Goal: Task Accomplishment & Management: Use online tool/utility

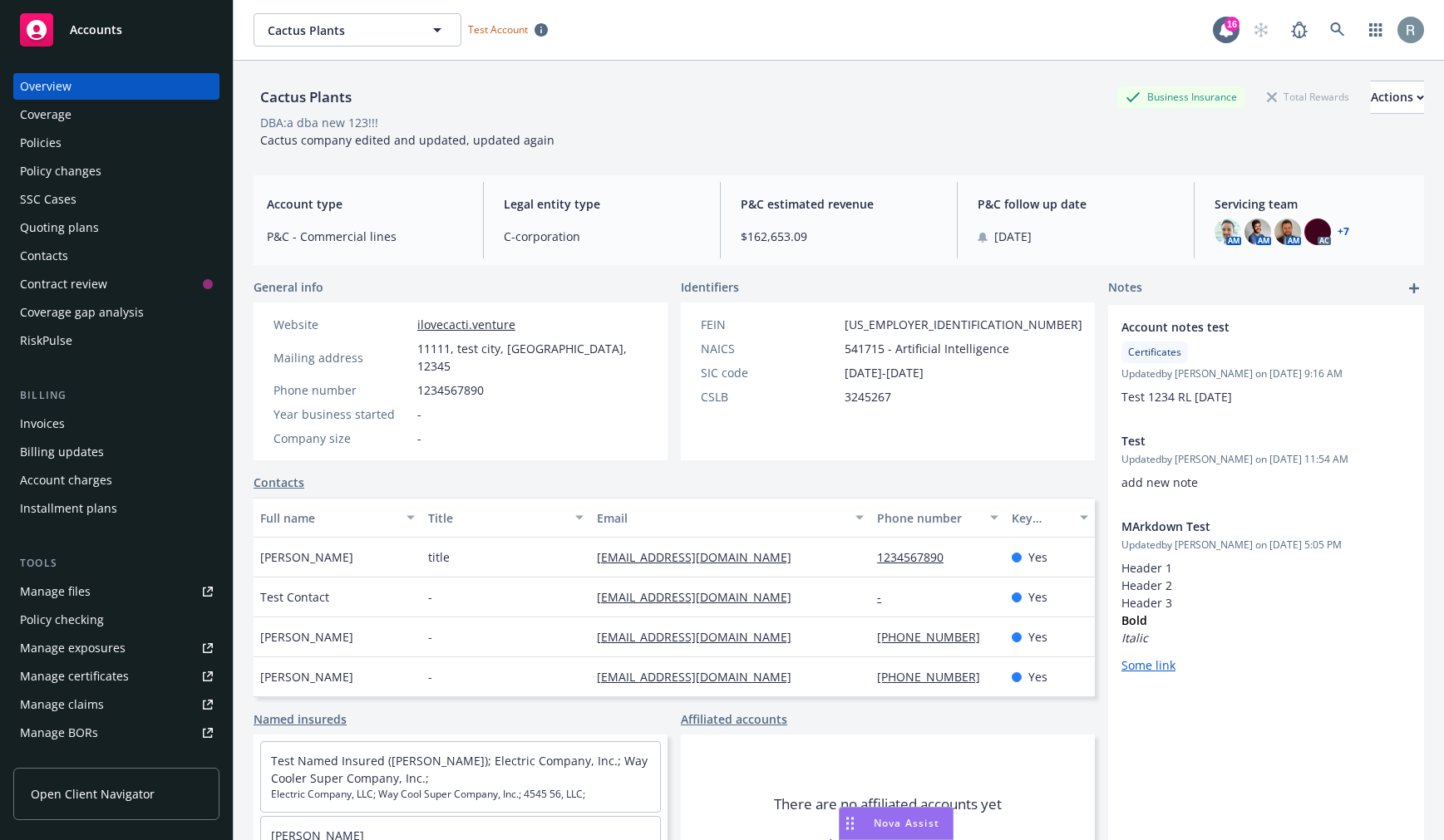
click at [73, 621] on div "Policy checking" at bounding box center [62, 620] width 84 height 27
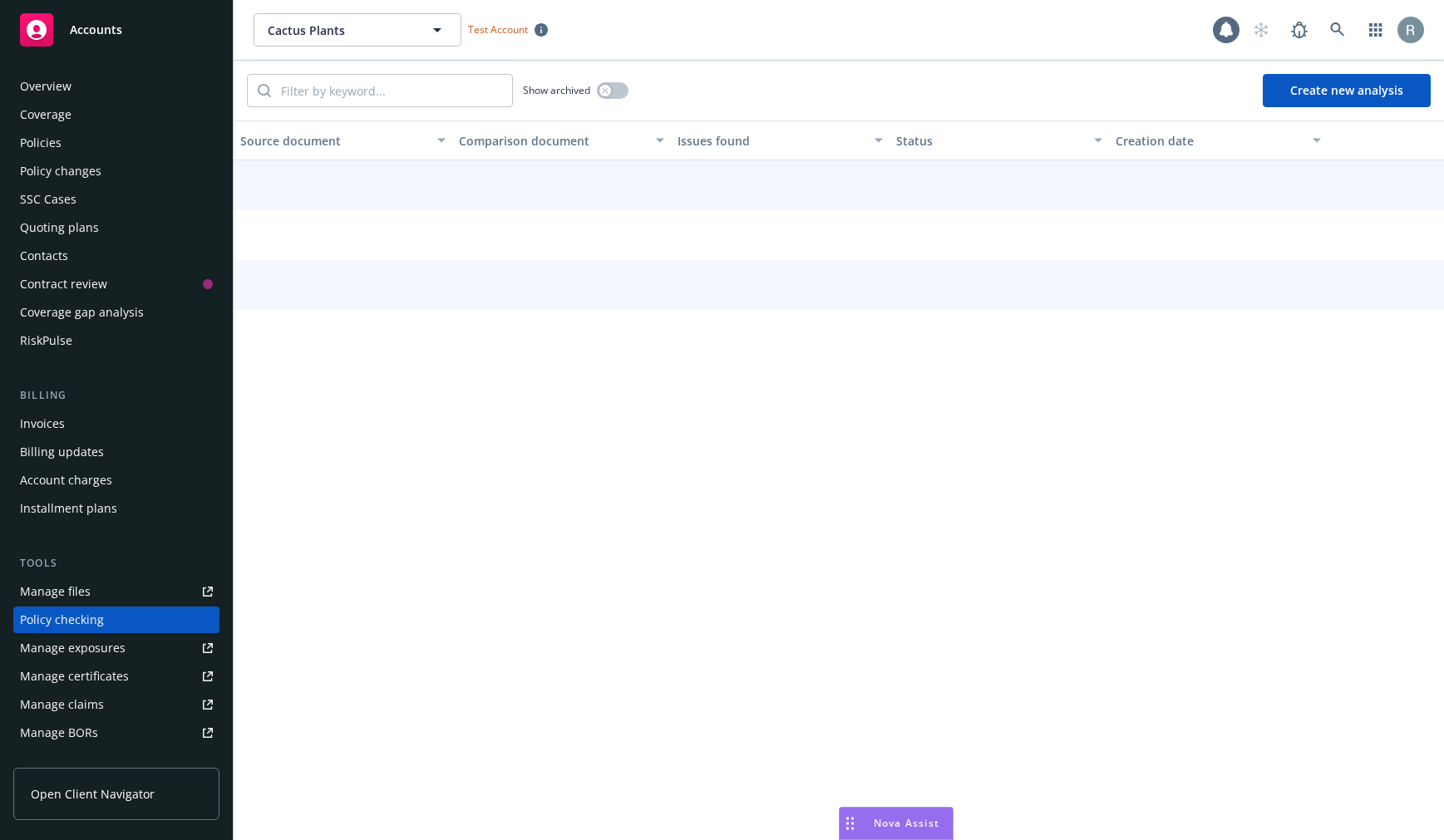
scroll to position [173, 0]
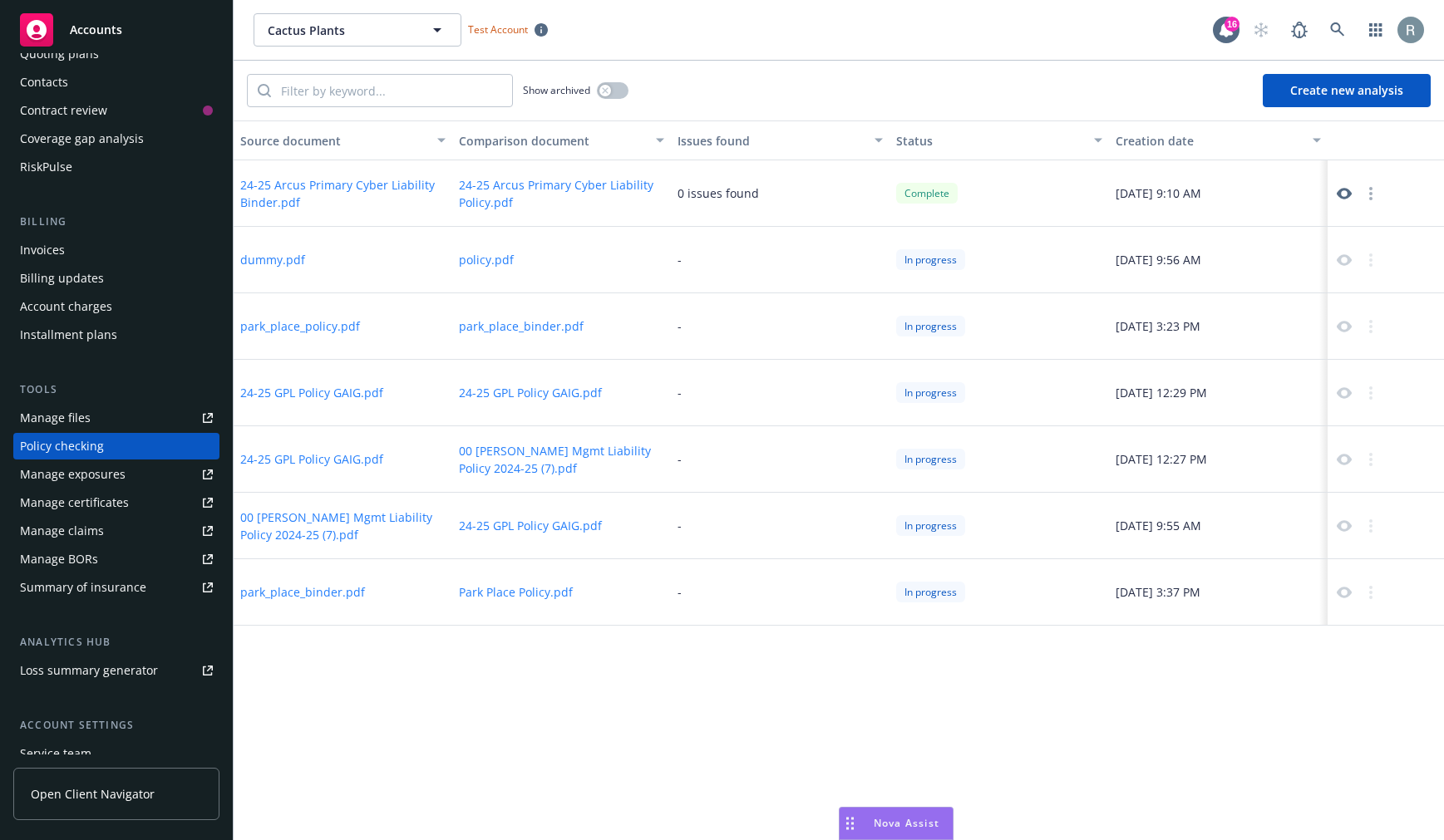
click at [1337, 191] on icon at bounding box center [1345, 194] width 15 height 15
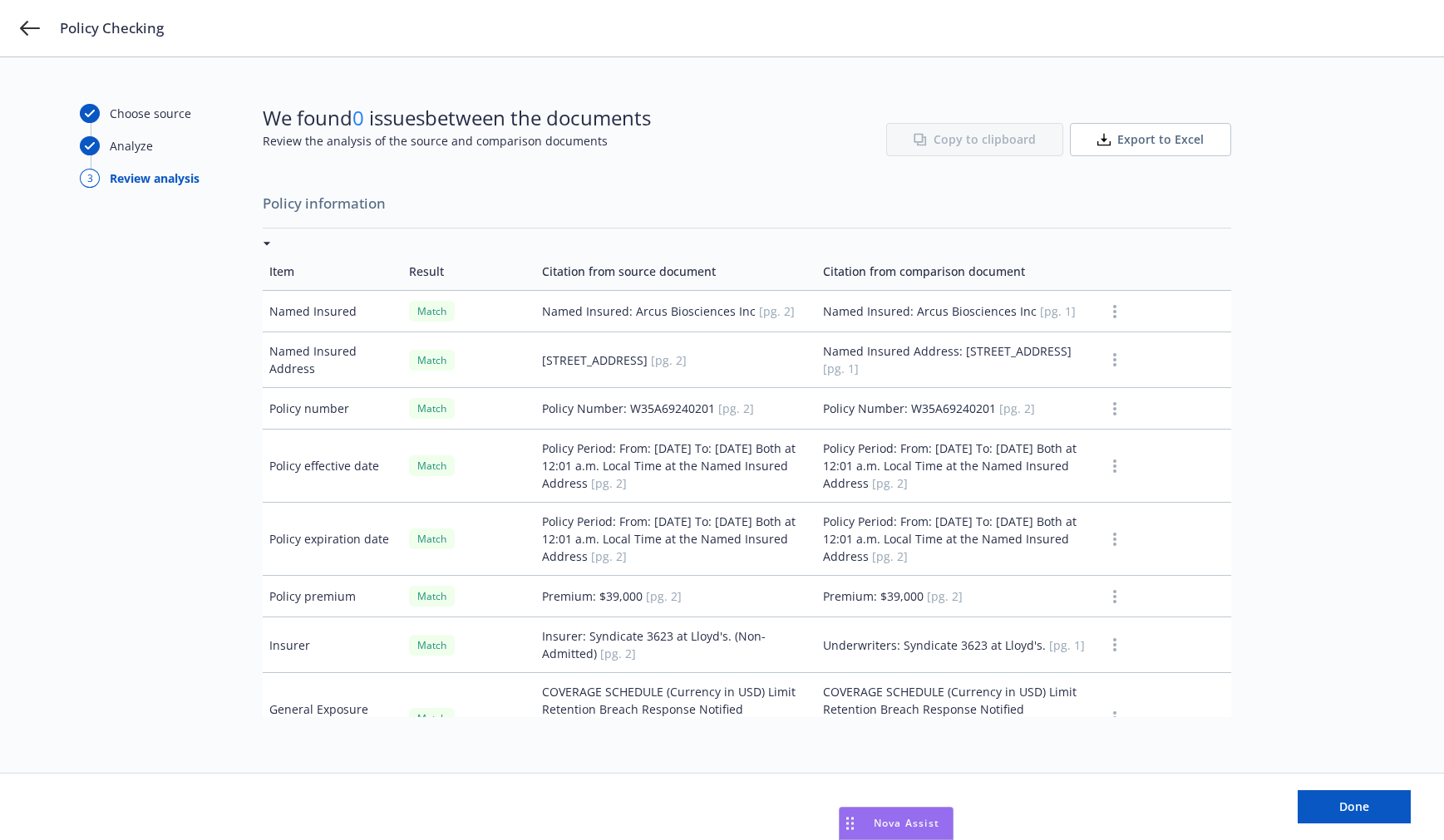
click at [1105, 306] on button "button" at bounding box center [1115, 311] width 20 height 20
click at [1094, 349] on link "Mark as wrong" at bounding box center [1103, 348] width 136 height 34
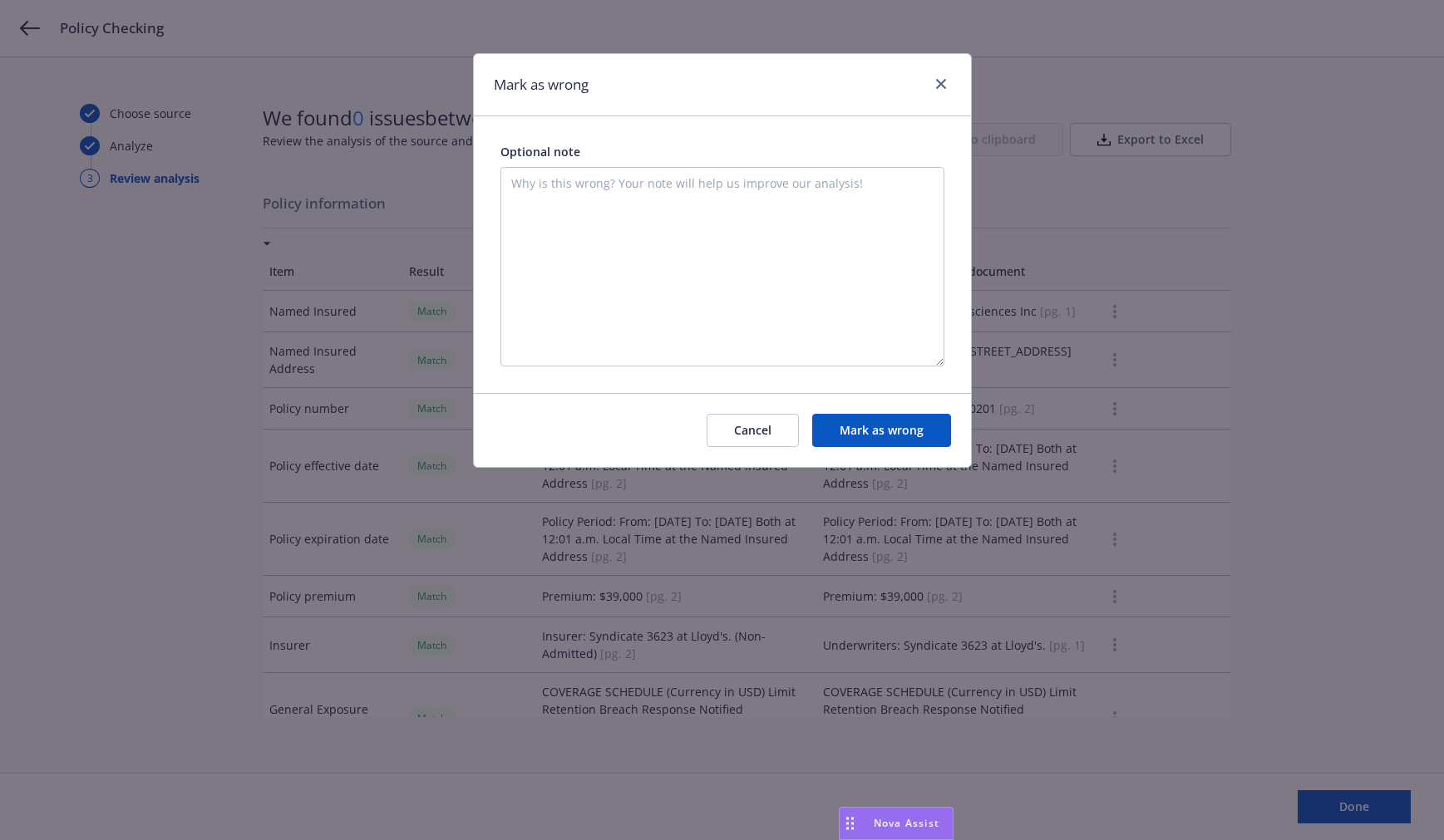
click at [859, 440] on button "Mark as wrong" at bounding box center [881, 431] width 139 height 34
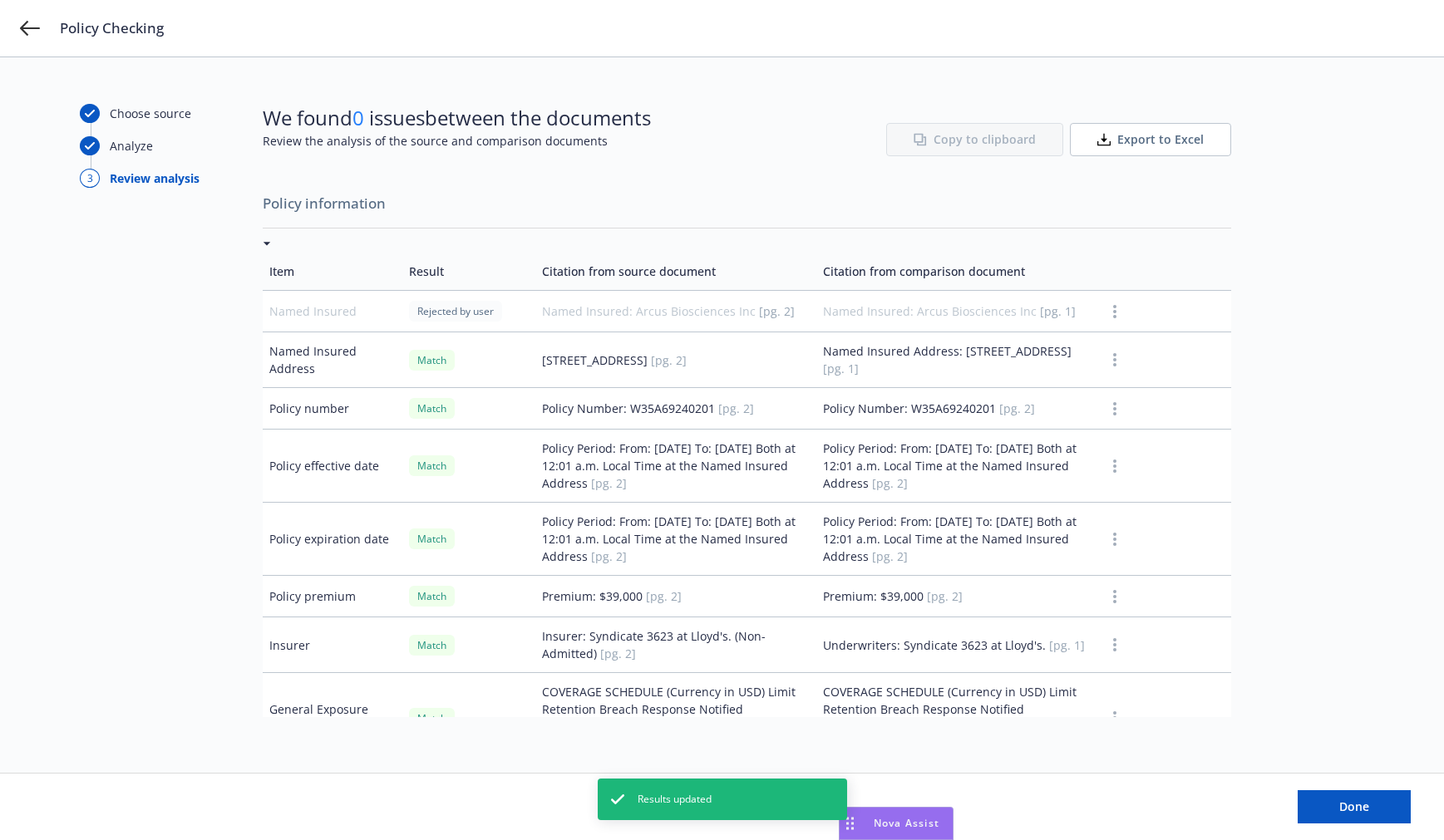
click at [1107, 355] on button "button" at bounding box center [1115, 359] width 20 height 20
click at [1102, 392] on link "Mark as wrong" at bounding box center [1103, 396] width 136 height 34
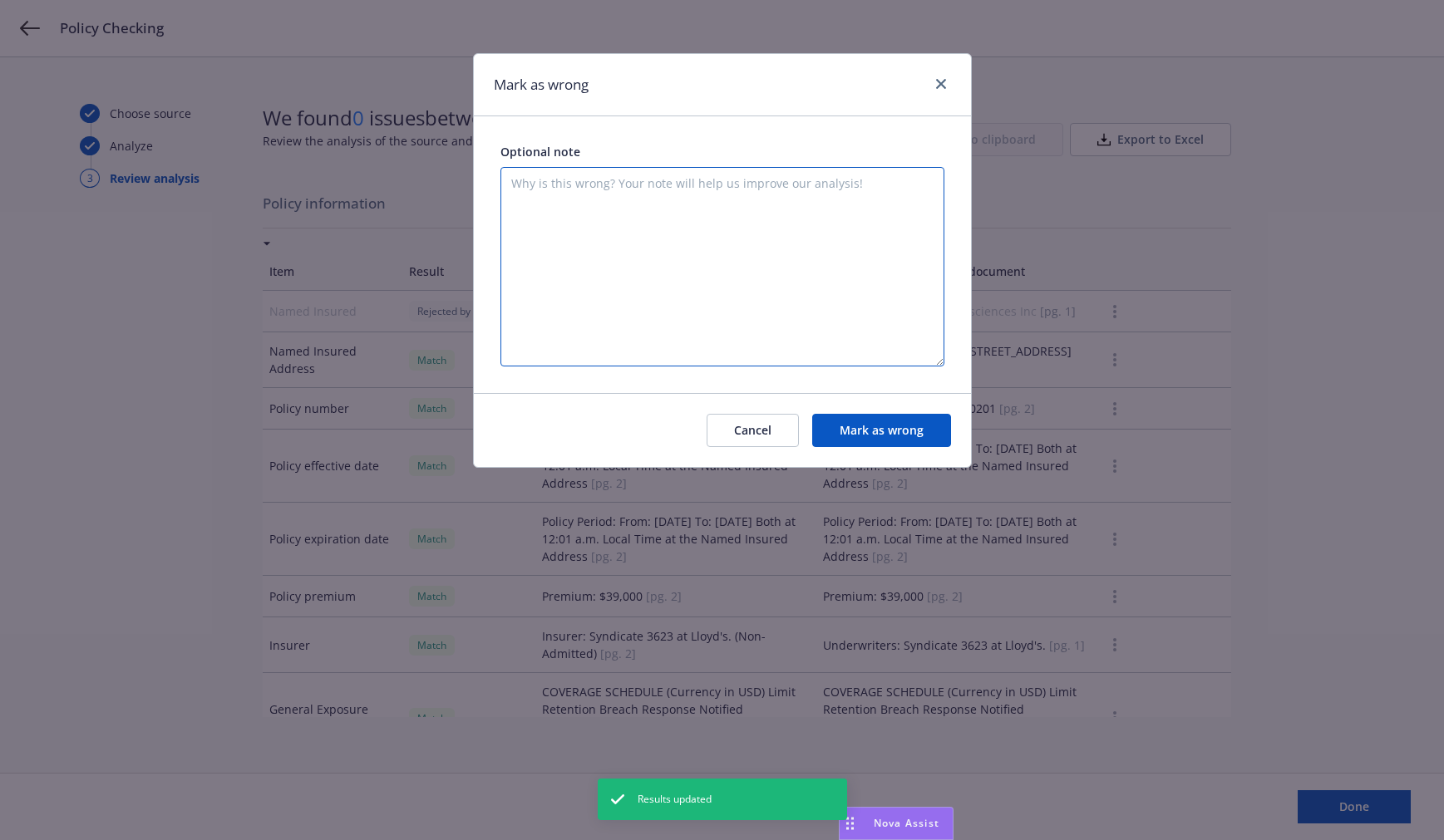
click at [567, 241] on textarea at bounding box center [722, 266] width 444 height 199
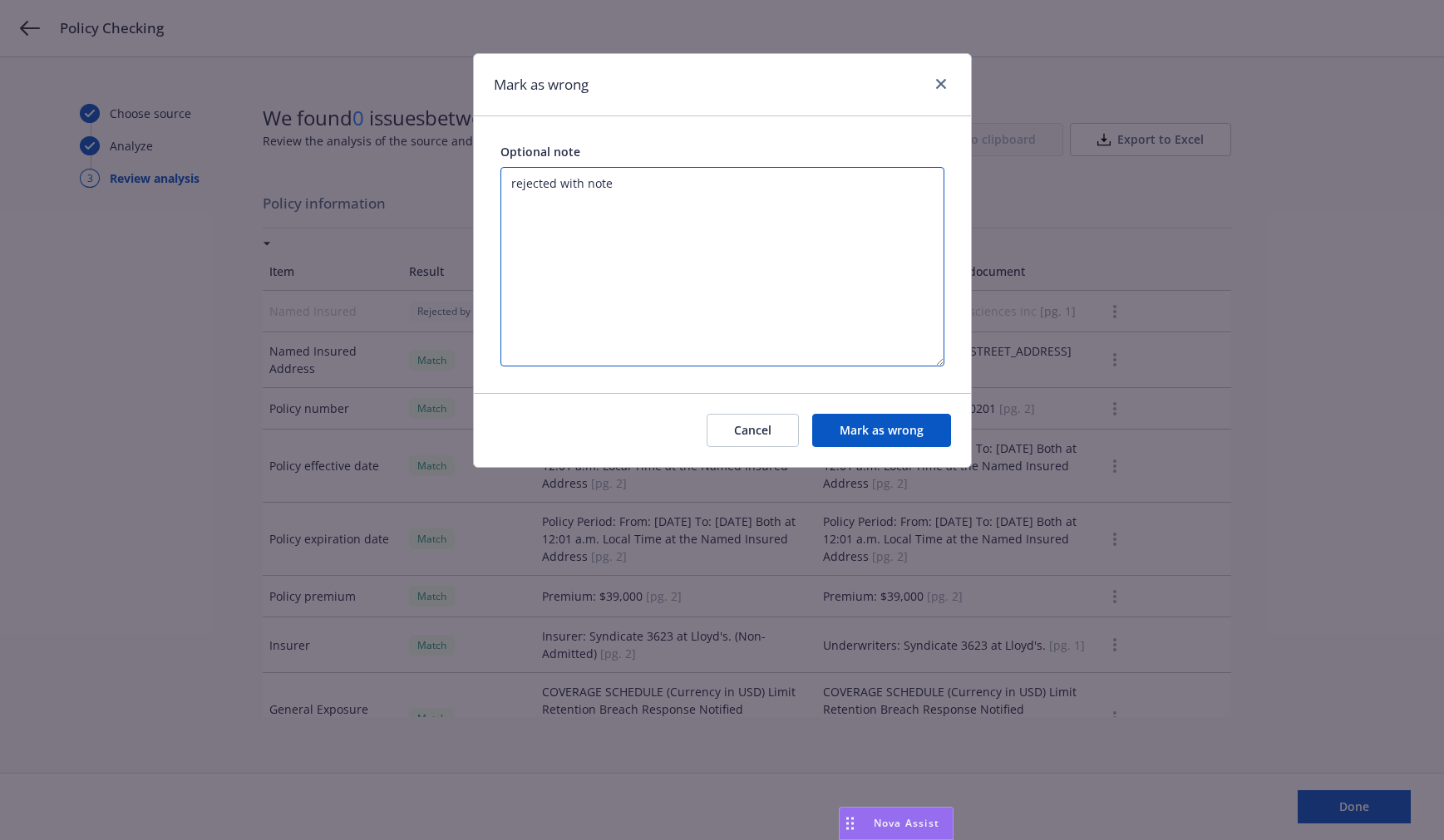
type textarea "rejected with note"
click at [882, 438] on button "Mark as wrong" at bounding box center [881, 431] width 139 height 34
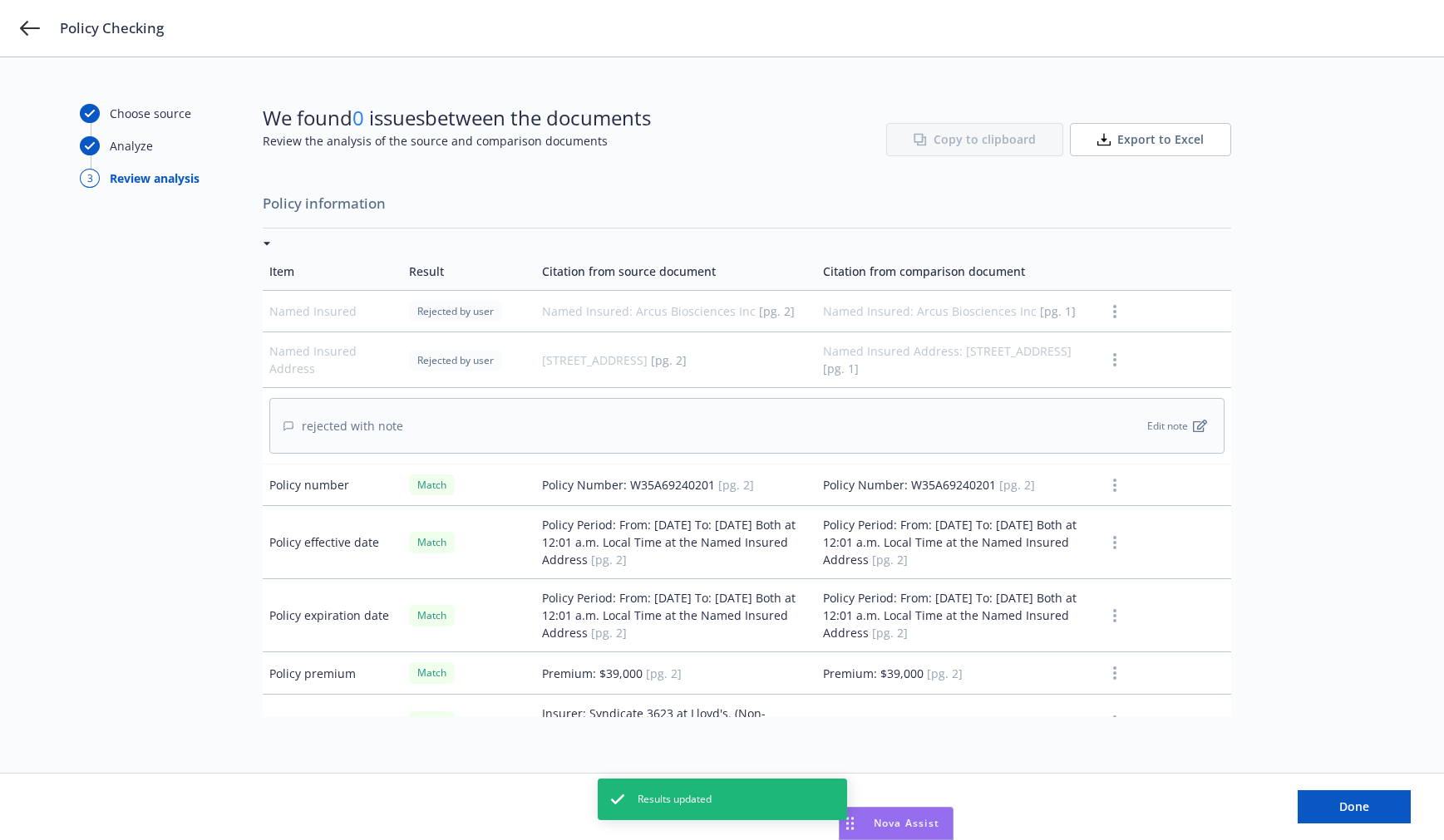
click at [148, 271] on div "Choose source Analyze 3 Review analysis" at bounding box center [171, 415] width 183 height 622
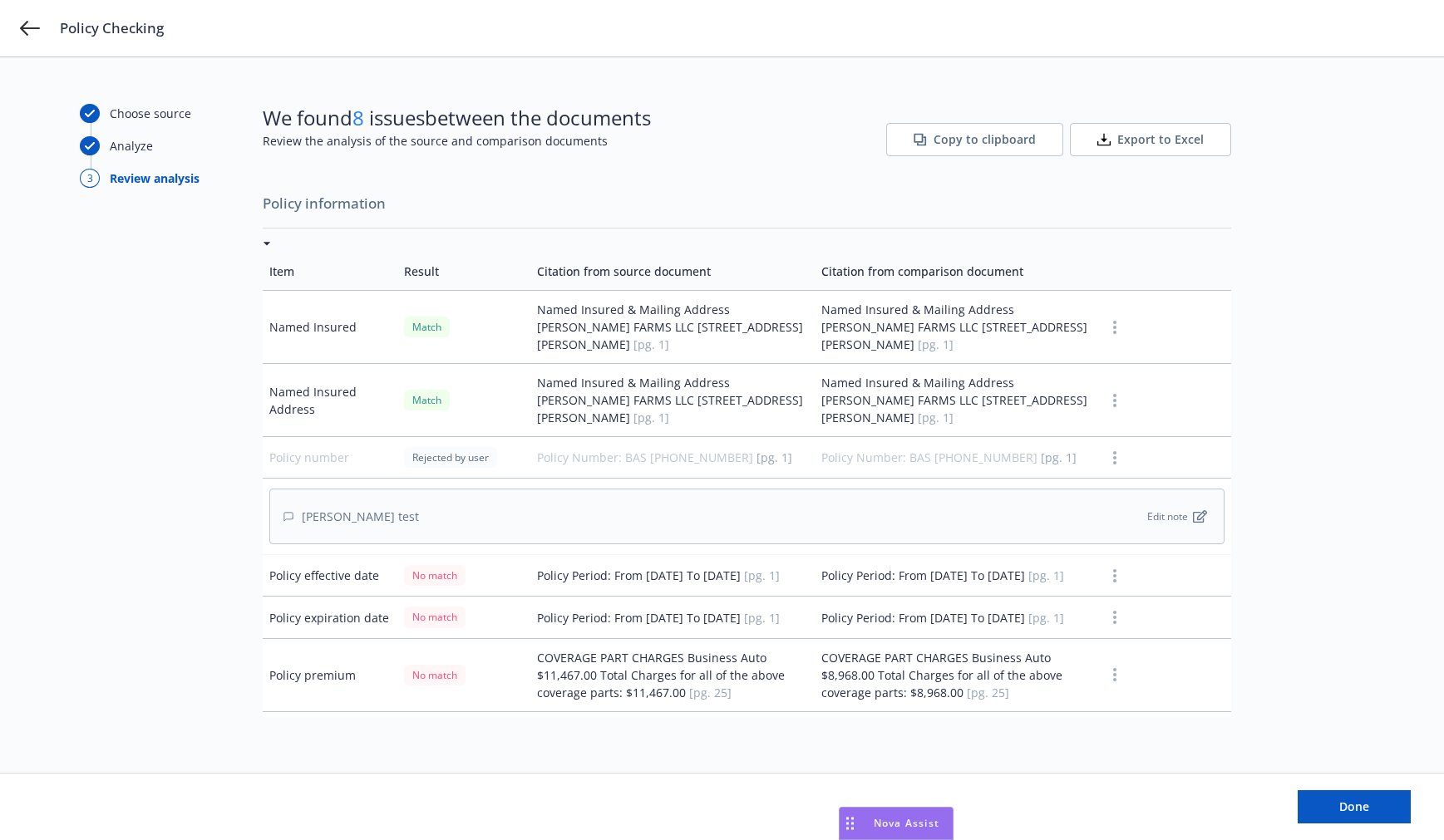
click at [449, 502] on div "[PERSON_NAME] test Edit note" at bounding box center [747, 516] width 955 height 56
